Goal: Transaction & Acquisition: Purchase product/service

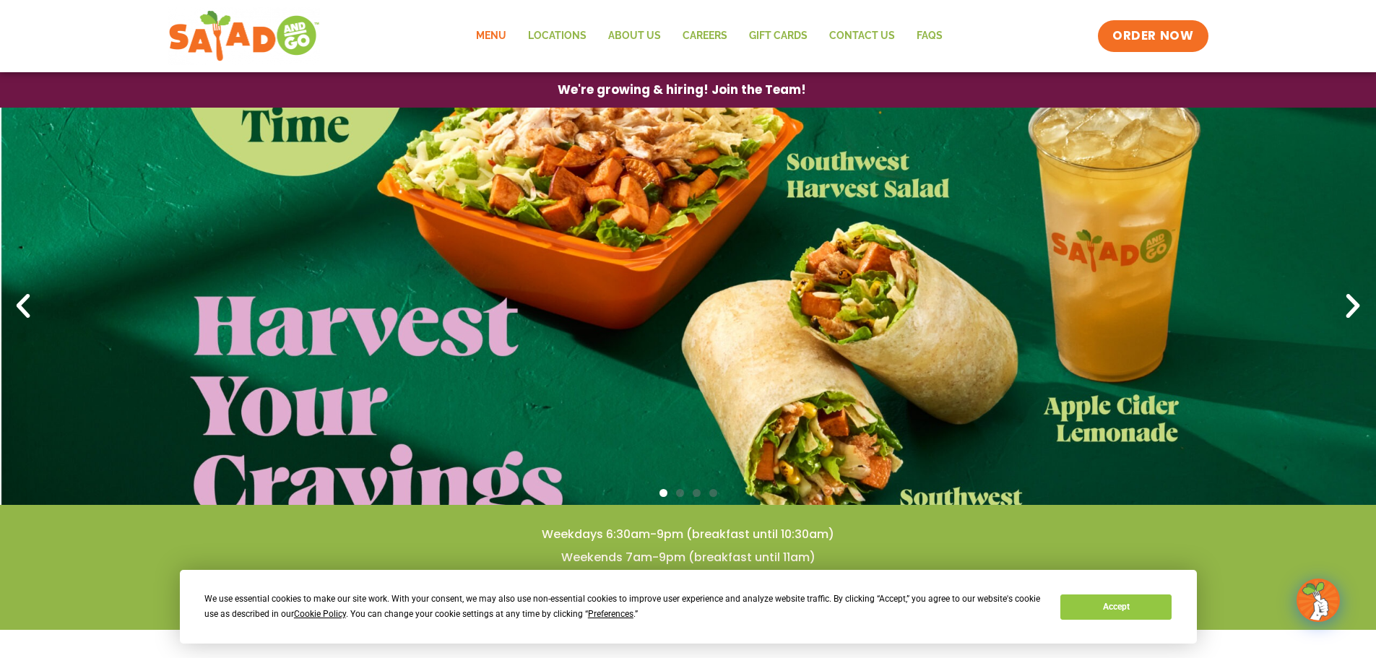
click at [505, 31] on link "Menu" at bounding box center [491, 35] width 52 height 33
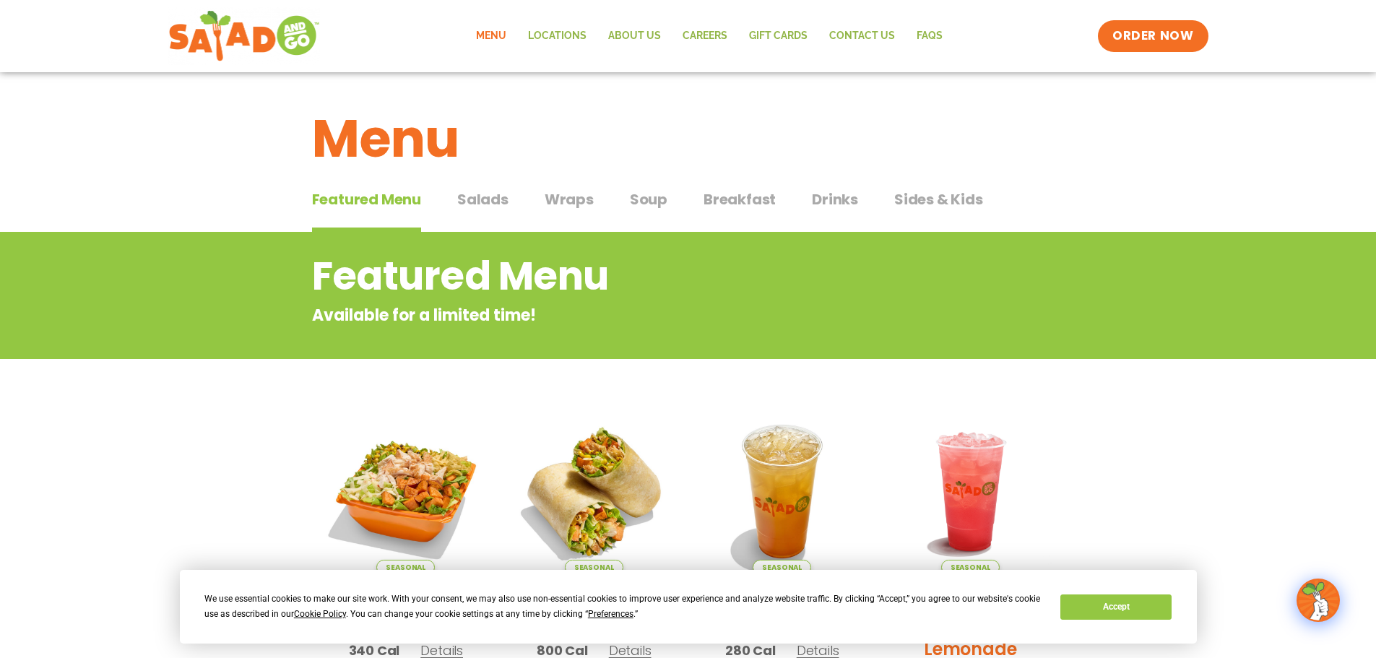
click at [1138, 621] on div "We use essential cookies to make our site work. With your consent, we may also …" at bounding box center [687, 606] width 967 height 30
drag, startPoint x: 1122, startPoint y: 609, endPoint x: 848, endPoint y: 316, distance: 400.6
click at [1118, 603] on button "Accept" at bounding box center [1115, 606] width 111 height 25
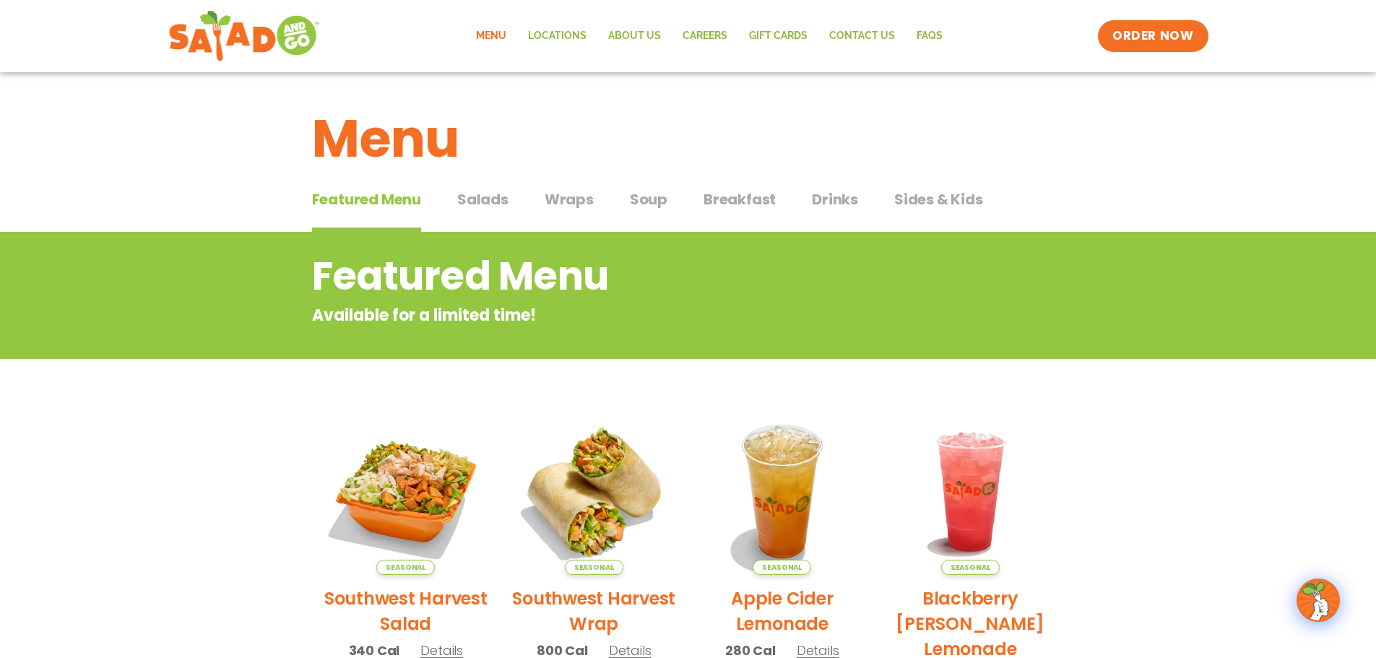
click at [479, 200] on span "Salads" at bounding box center [482, 199] width 51 height 22
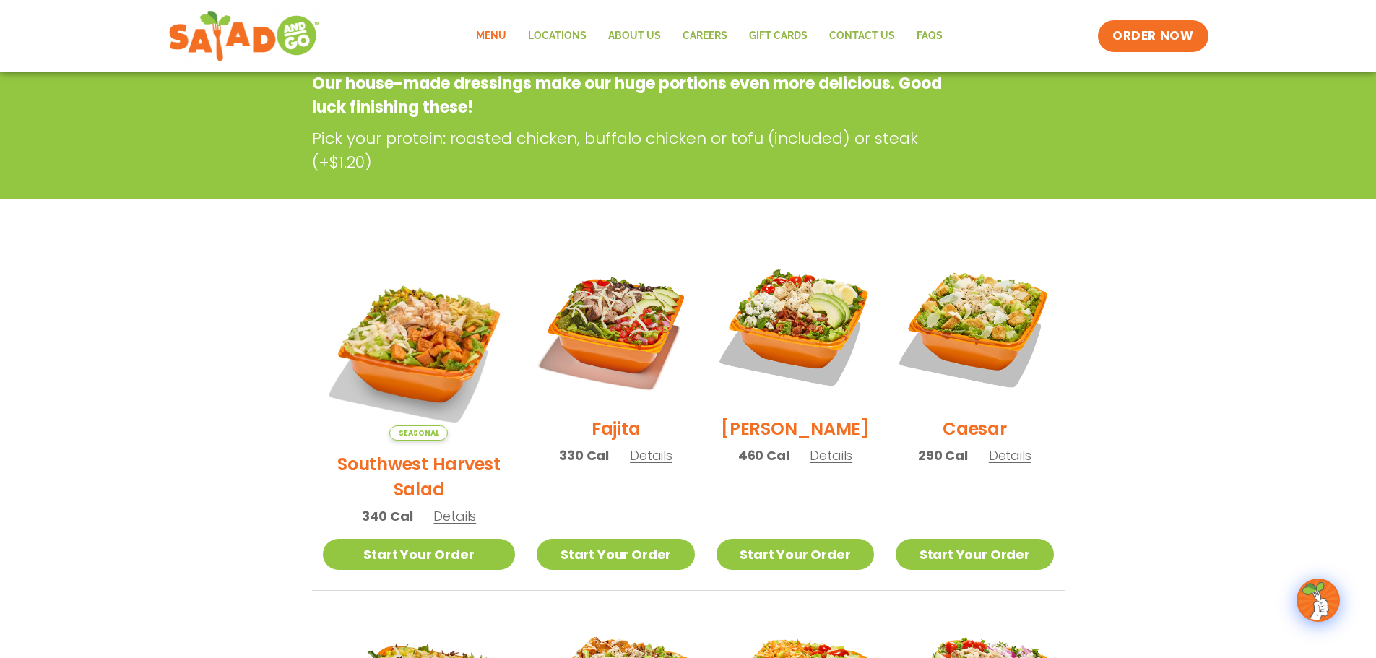
scroll to position [289, 0]
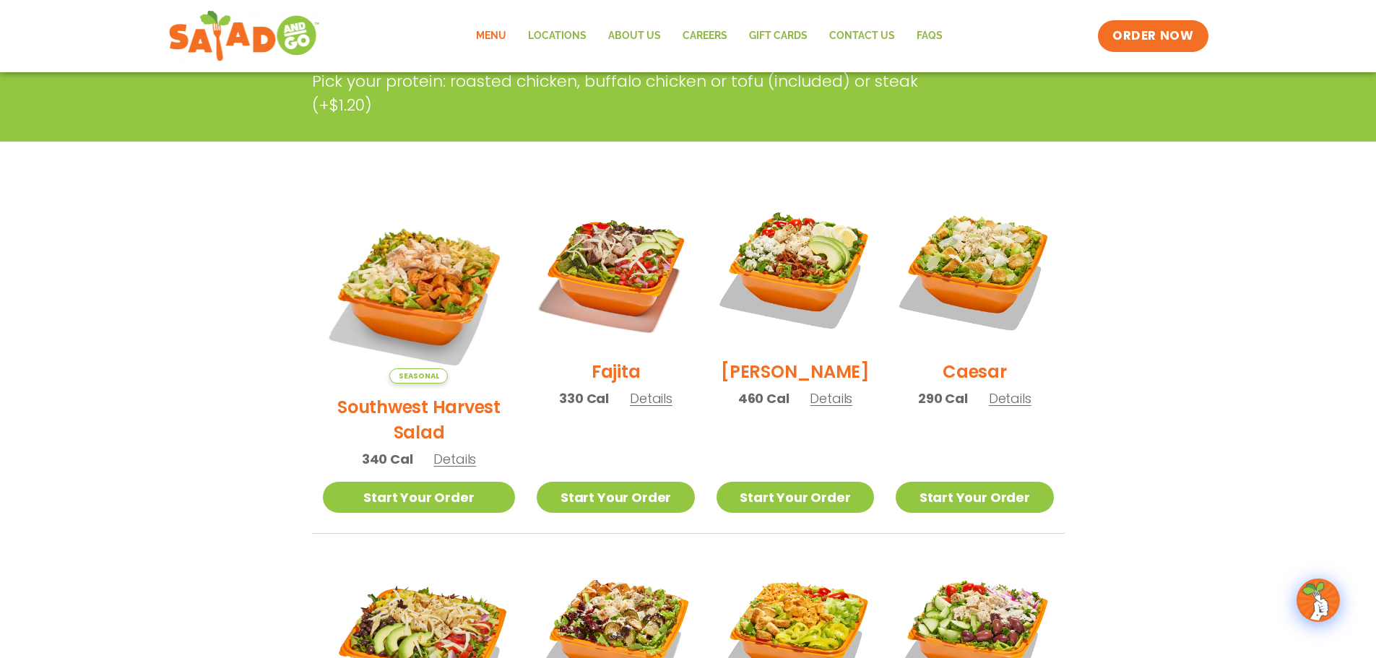
click at [446, 450] on span "Details" at bounding box center [454, 459] width 43 height 18
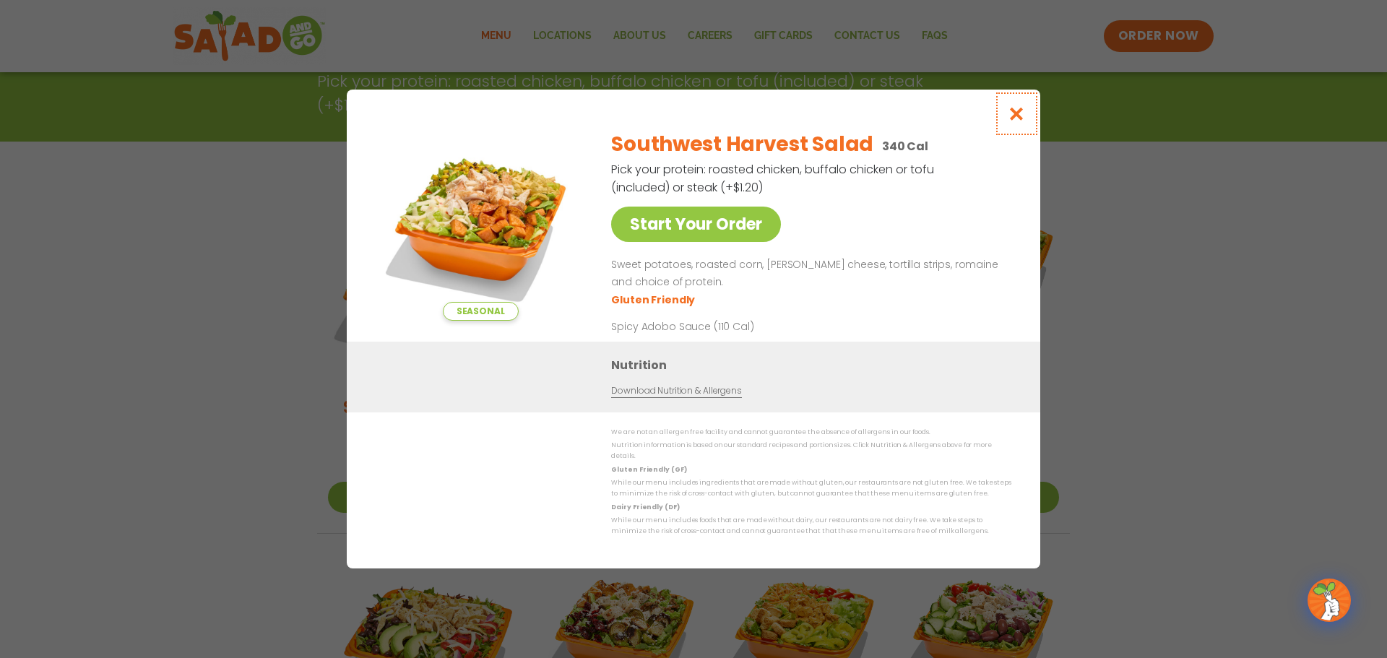
click at [1013, 116] on icon "Close modal" at bounding box center [1016, 113] width 18 height 15
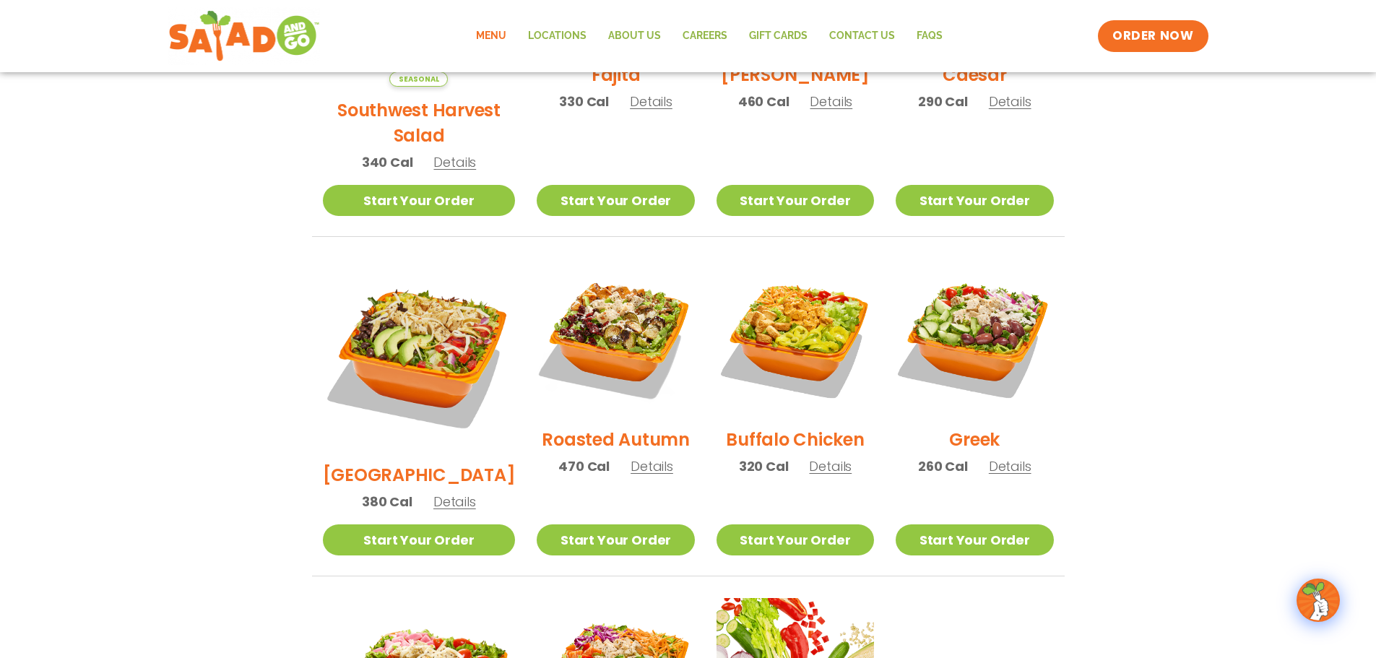
scroll to position [722, 0]
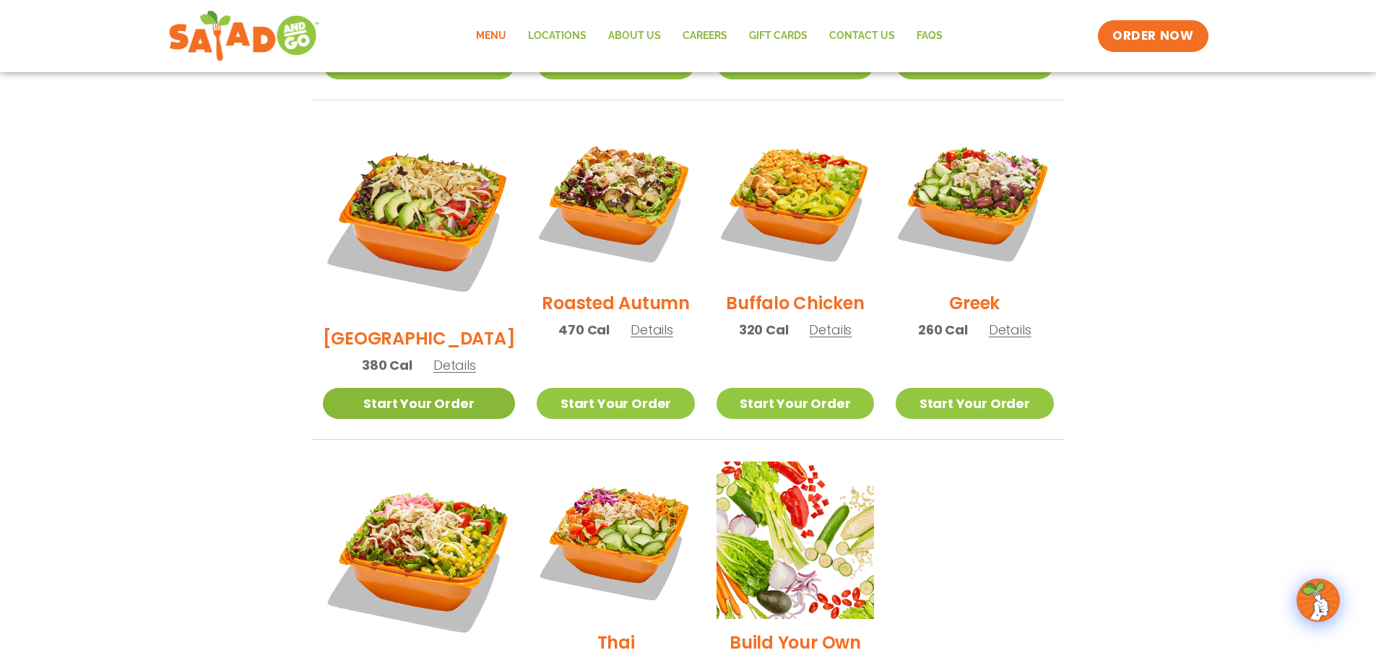
click at [437, 388] on link "Start Your Order" at bounding box center [419, 403] width 193 height 31
